Goal: Find specific page/section: Find specific page/section

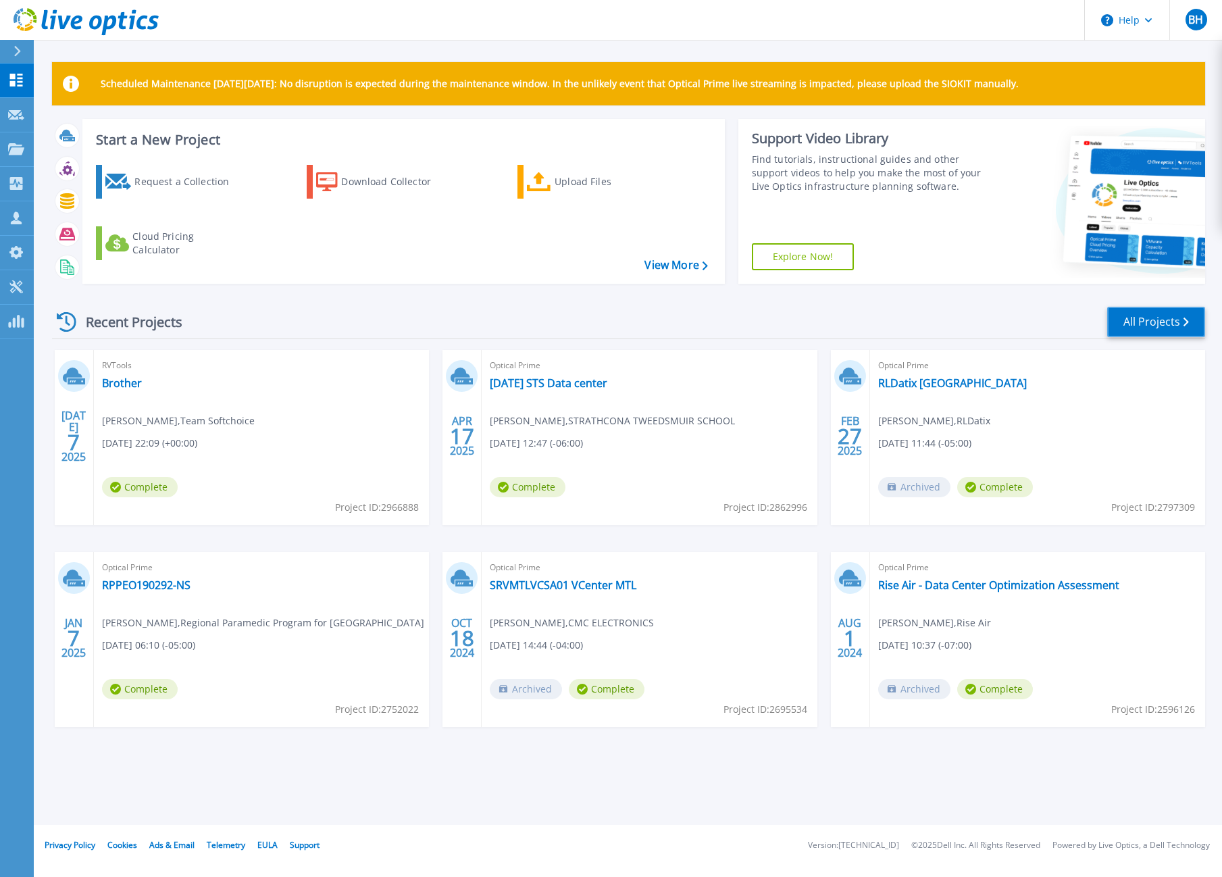
click at [1157, 324] on link "All Projects" at bounding box center [1156, 322] width 98 height 30
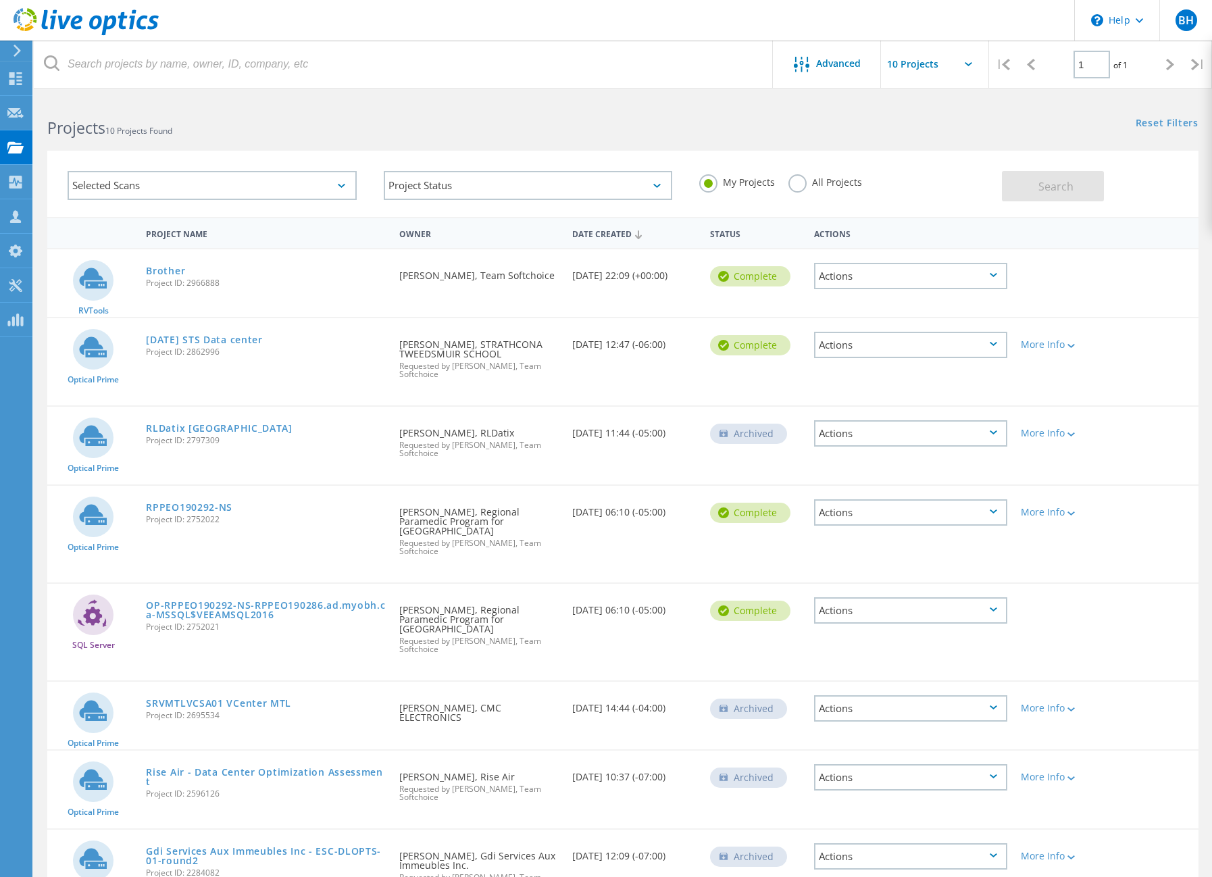
click at [351, 185] on div "Selected Scans" at bounding box center [212, 185] width 289 height 29
click at [304, 132] on h2 "Projects 10 Projects Found" at bounding box center [328, 128] width 562 height 22
click at [804, 180] on label "All Projects" at bounding box center [826, 180] width 74 height 13
click at [0, 0] on input "All Projects" at bounding box center [0, 0] width 0 height 0
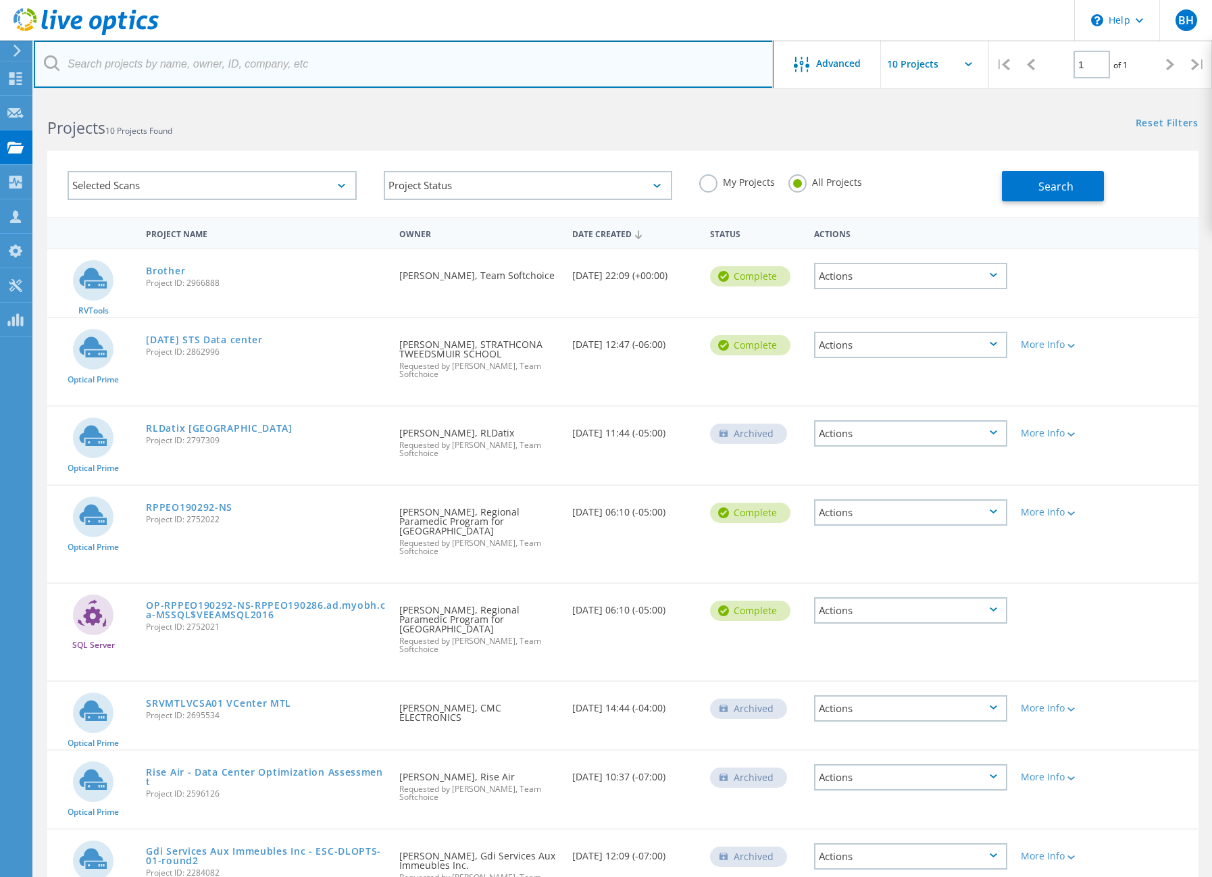
click at [186, 80] on input "text" at bounding box center [404, 64] width 740 height 47
type input "Nuvona"
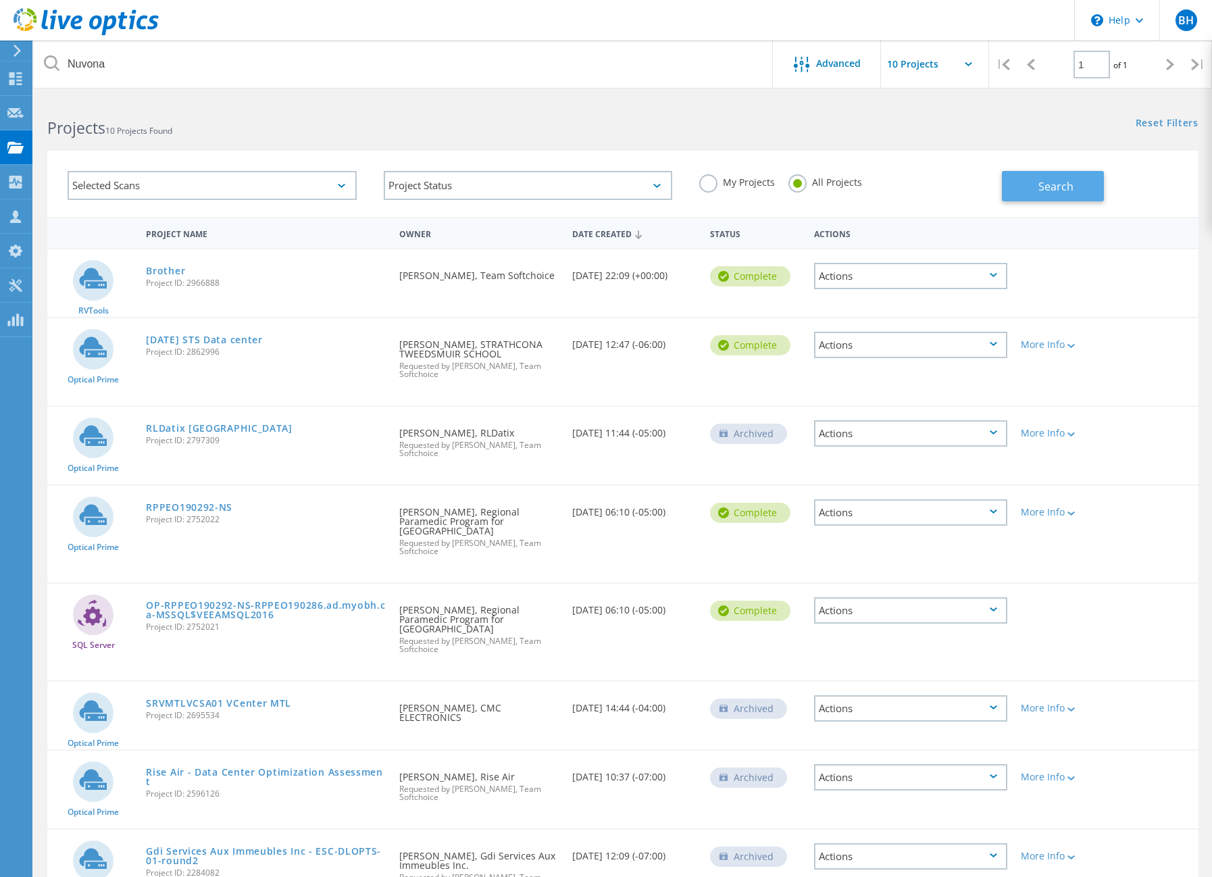
click at [1078, 185] on button "Search" at bounding box center [1053, 186] width 102 height 30
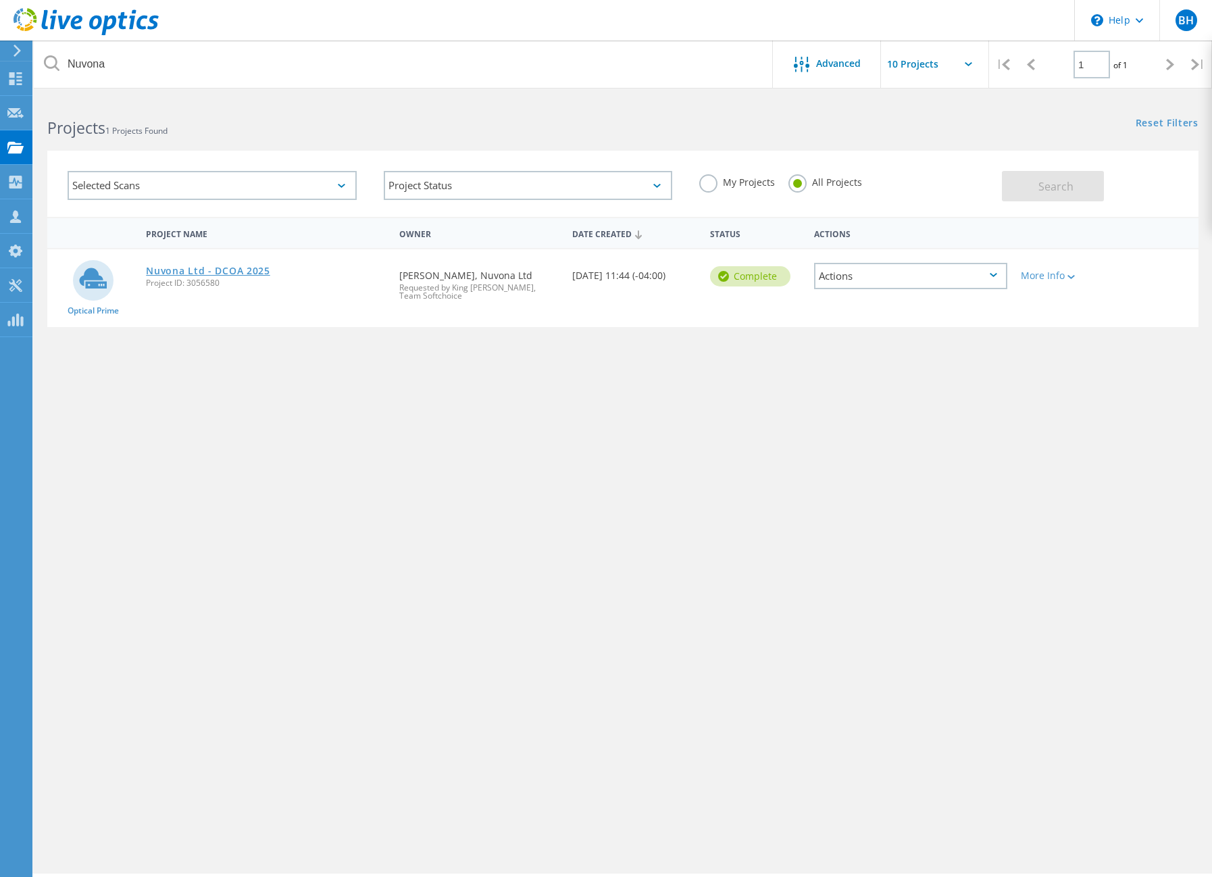
click at [249, 276] on link "Nuvona Ltd - DCOA 2025" at bounding box center [208, 270] width 124 height 9
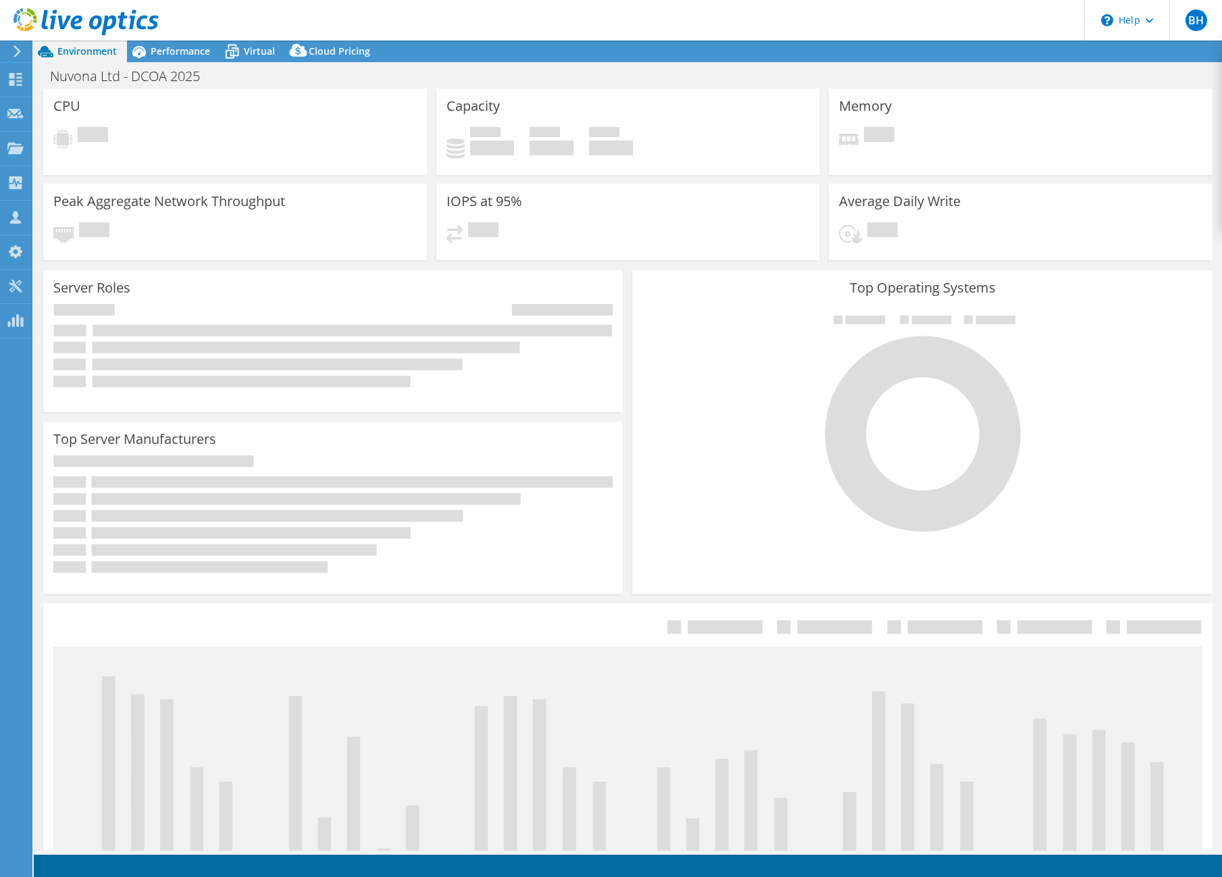
select select "USD"
